Goal: Task Accomplishment & Management: Complete application form

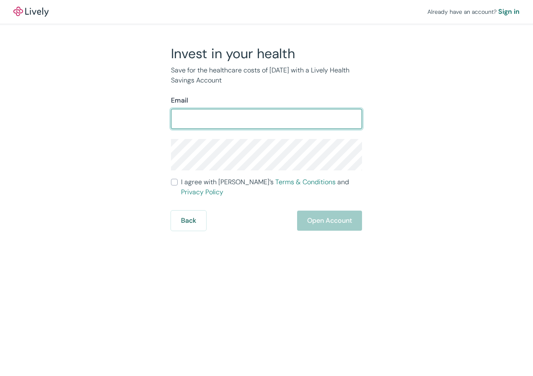
click at [201, 118] on input "Email" at bounding box center [266, 119] width 191 height 17
type input "[EMAIL_ADDRESS][DOMAIN_NAME]"
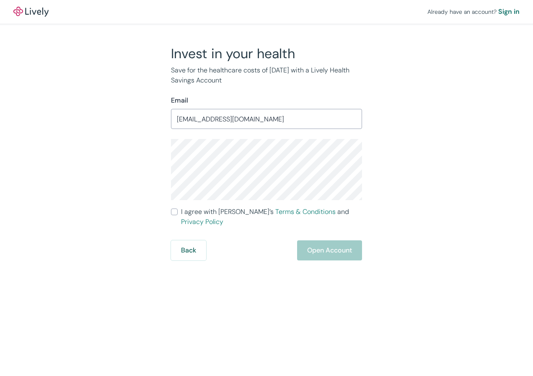
click at [95, 175] on div "Invest in your health Save for the healthcare costs of [DATE] with a Lively Hea…" at bounding box center [261, 152] width 402 height 215
click at [175, 216] on label "I agree with Lively’s Terms & Conditions and Privacy Policy" at bounding box center [266, 217] width 191 height 20
click at [175, 215] on input "I agree with Lively’s Terms & Conditions and Privacy Policy" at bounding box center [174, 212] width 7 height 7
checkbox input "true"
click at [320, 240] on button "Open Account" at bounding box center [329, 250] width 65 height 20
